Goal: Information Seeking & Learning: Check status

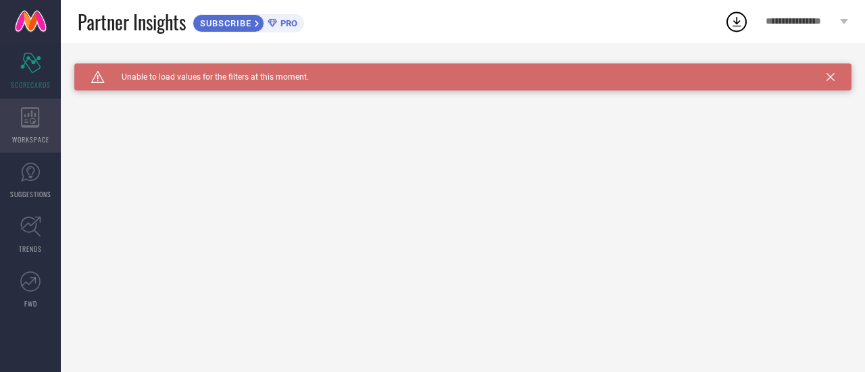
click at [41, 128] on div "WORKSPACE" at bounding box center [30, 126] width 61 height 54
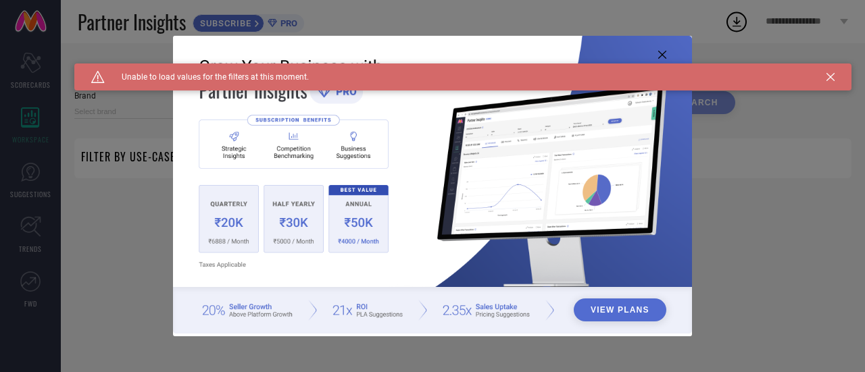
type input "1 STOP FASHION"
type input "All"
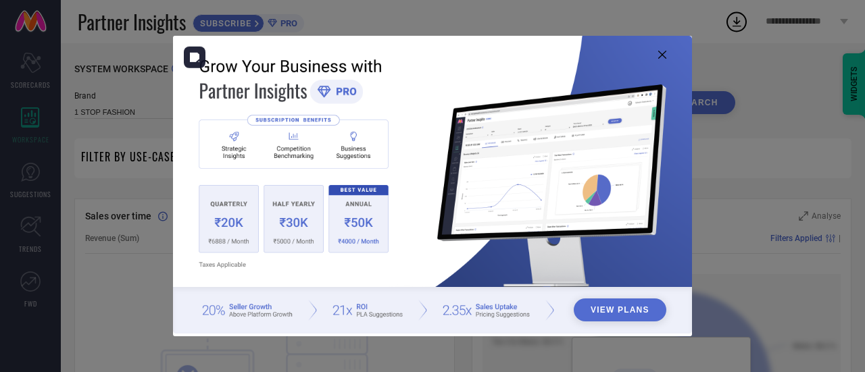
click at [244, 237] on img at bounding box center [432, 185] width 519 height 299
click at [219, 211] on img at bounding box center [432, 185] width 519 height 299
click at [608, 316] on button "View Plans" at bounding box center [620, 310] width 93 height 23
click at [155, 106] on div "View Plans" at bounding box center [432, 186] width 865 height 372
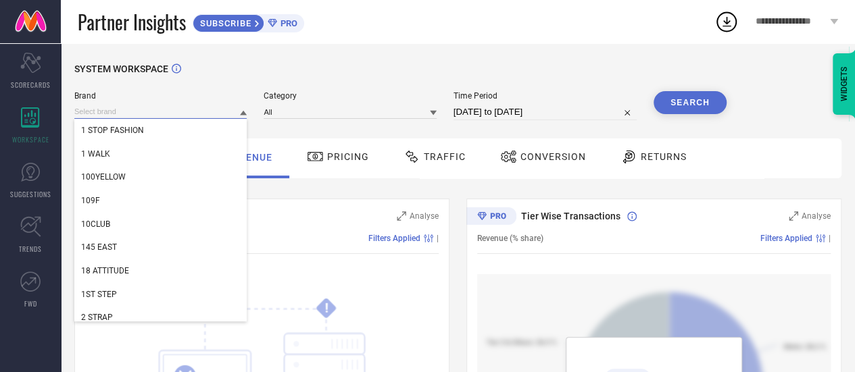
click at [155, 106] on input at bounding box center [160, 112] width 172 height 14
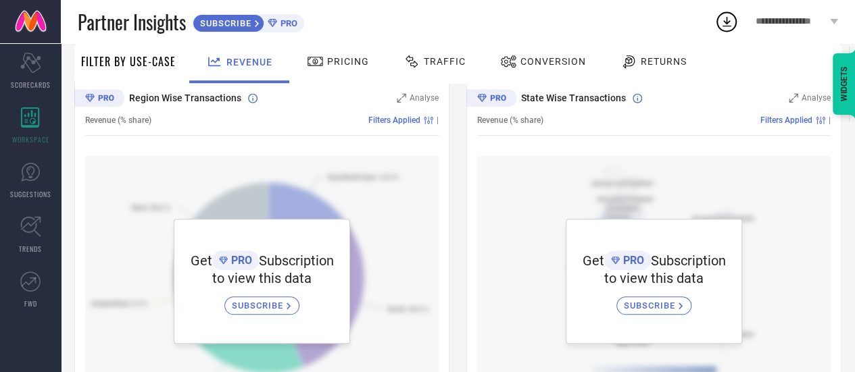
scroll to position [539, 0]
